Goal: Navigation & Orientation: Find specific page/section

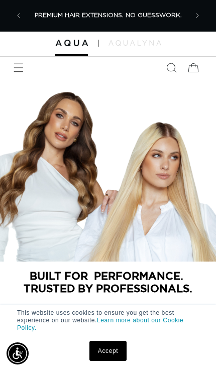
click at [26, 73] on span "Menu" at bounding box center [19, 68] width 22 height 22
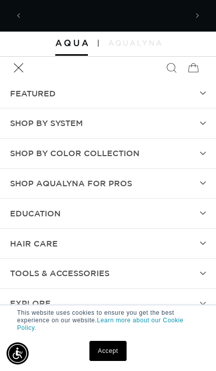
scroll to position [0, 161]
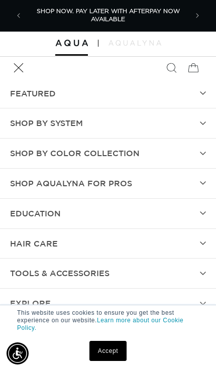
click at [102, 356] on link "Accept" at bounding box center [107, 351] width 37 height 20
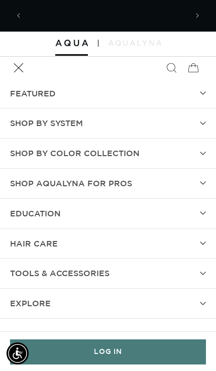
scroll to position [0, 321]
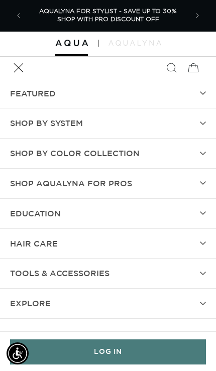
click at [195, 297] on summary "EXPLORE" at bounding box center [108, 303] width 216 height 30
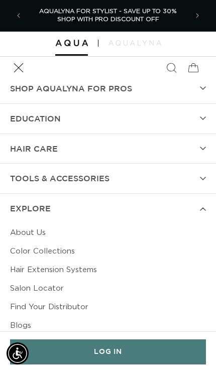
scroll to position [93, 0]
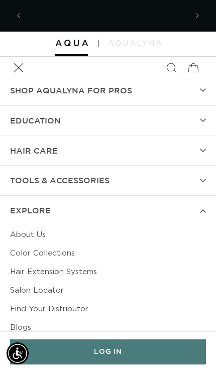
click at [36, 285] on div "Close dialog UNLOCK 10% OFF YOUR FIRST ORDER! Join our Pro List to be the first…" at bounding box center [108, 185] width 216 height 371
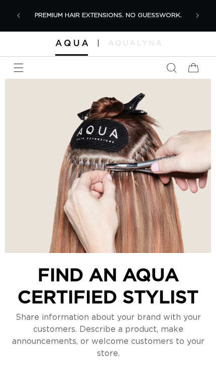
select select "m"
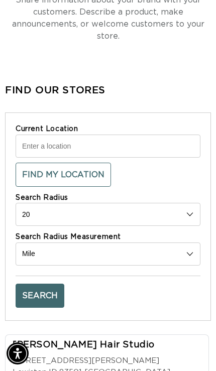
scroll to position [0, 321]
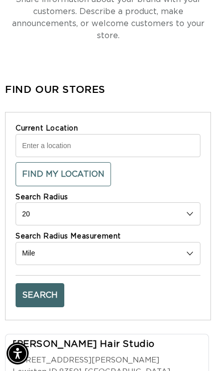
click at [147, 137] on input "Current Location" at bounding box center [108, 145] width 185 height 23
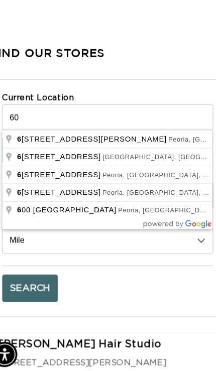
scroll to position [0, 0]
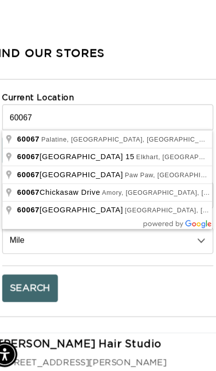
type input "Palatine, IL 60067, USA"
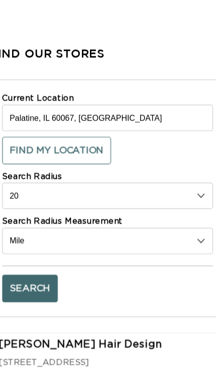
scroll to position [0, 161]
click at [32, 259] on button "Search" at bounding box center [40, 262] width 49 height 24
click at [30, 251] on button "Search" at bounding box center [40, 262] width 49 height 24
